Goal: Transaction & Acquisition: Purchase product/service

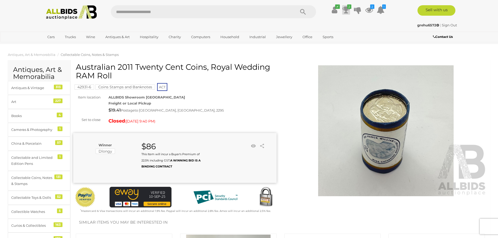
click at [346, 9] on icon at bounding box center [346, 9] width 7 height 9
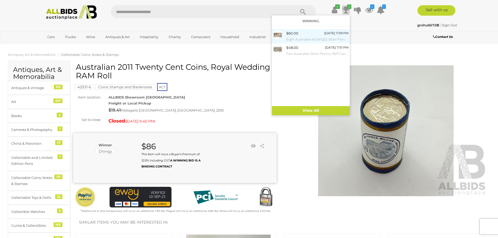
click at [293, 33] on div "$60.00" at bounding box center [292, 33] width 12 height 6
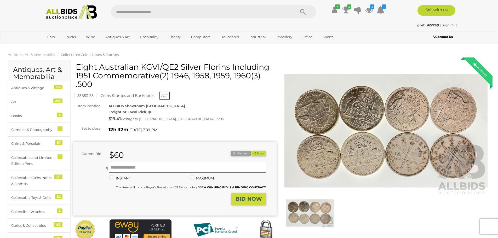
click at [246, 199] on strong "BID NOW" at bounding box center [249, 199] width 26 height 6
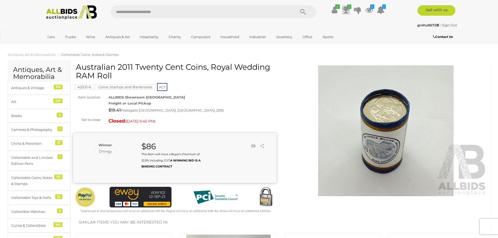
click at [345, 7] on icon at bounding box center [346, 9] width 7 height 9
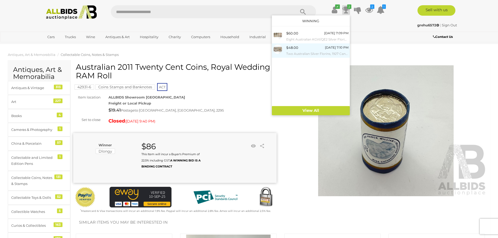
click at [296, 47] on div "$48.00" at bounding box center [292, 48] width 12 height 6
